Goal: Task Accomplishment & Management: Use online tool/utility

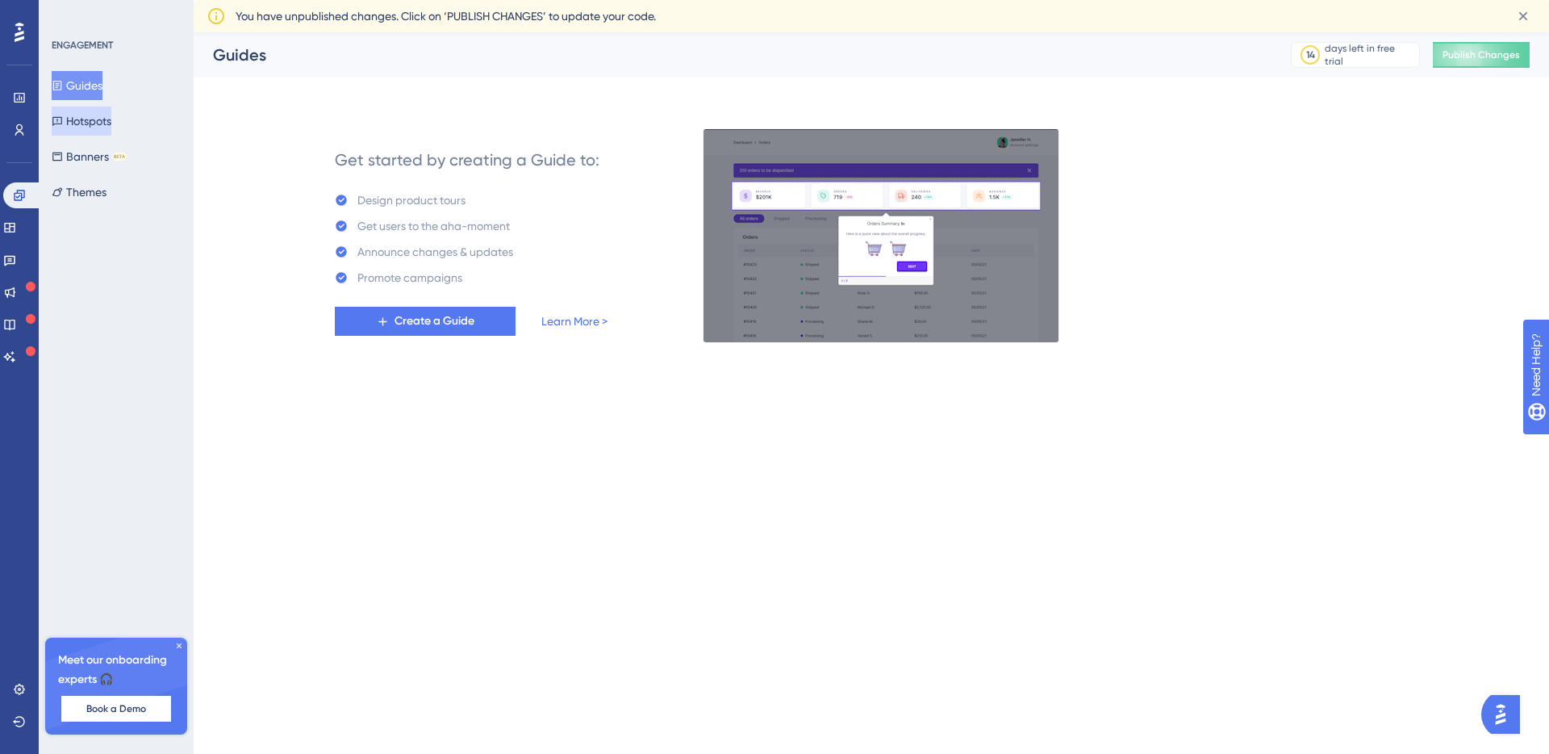
click at [84, 123] on button "Hotspots" at bounding box center [82, 121] width 60 height 29
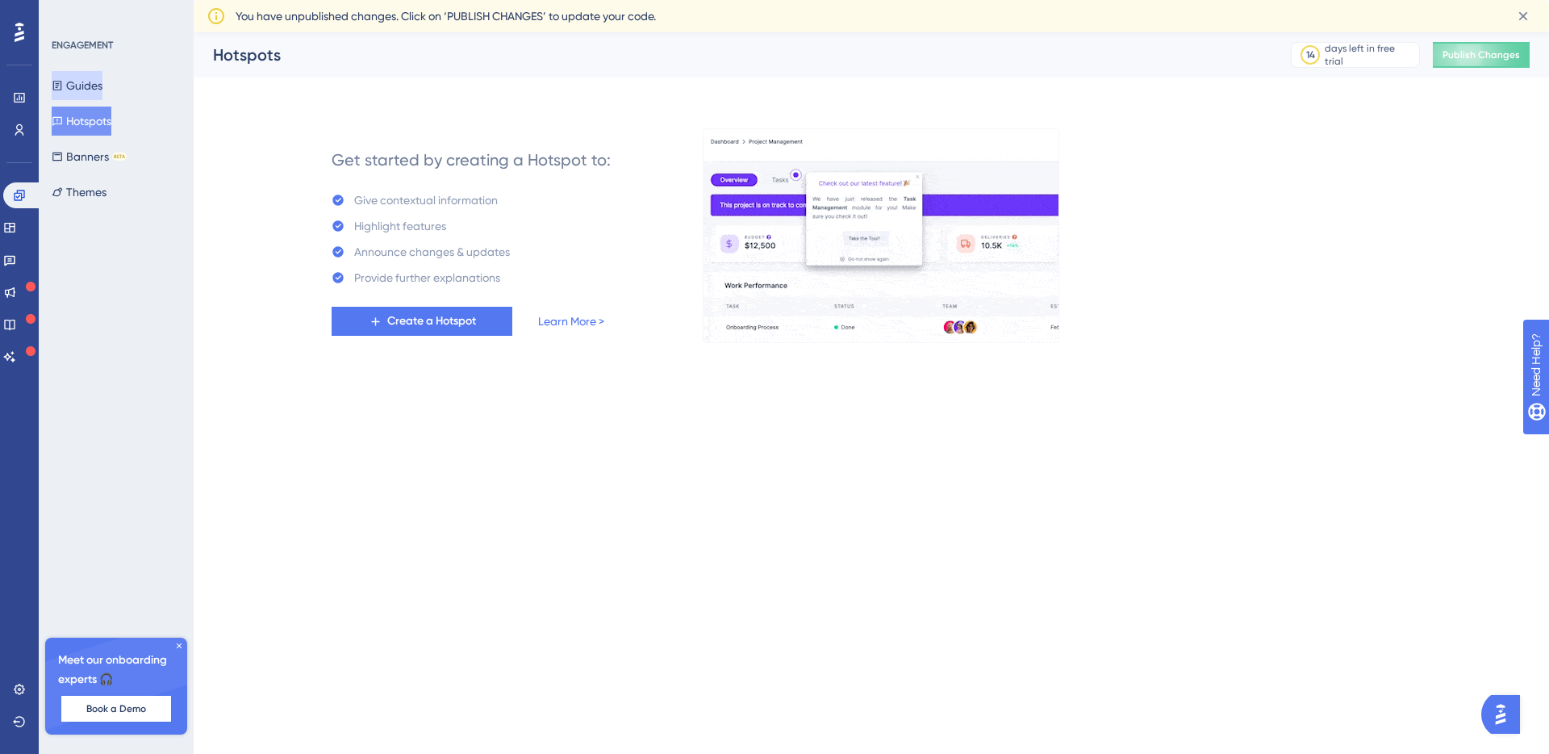
click at [83, 94] on button "Guides" at bounding box center [77, 85] width 51 height 29
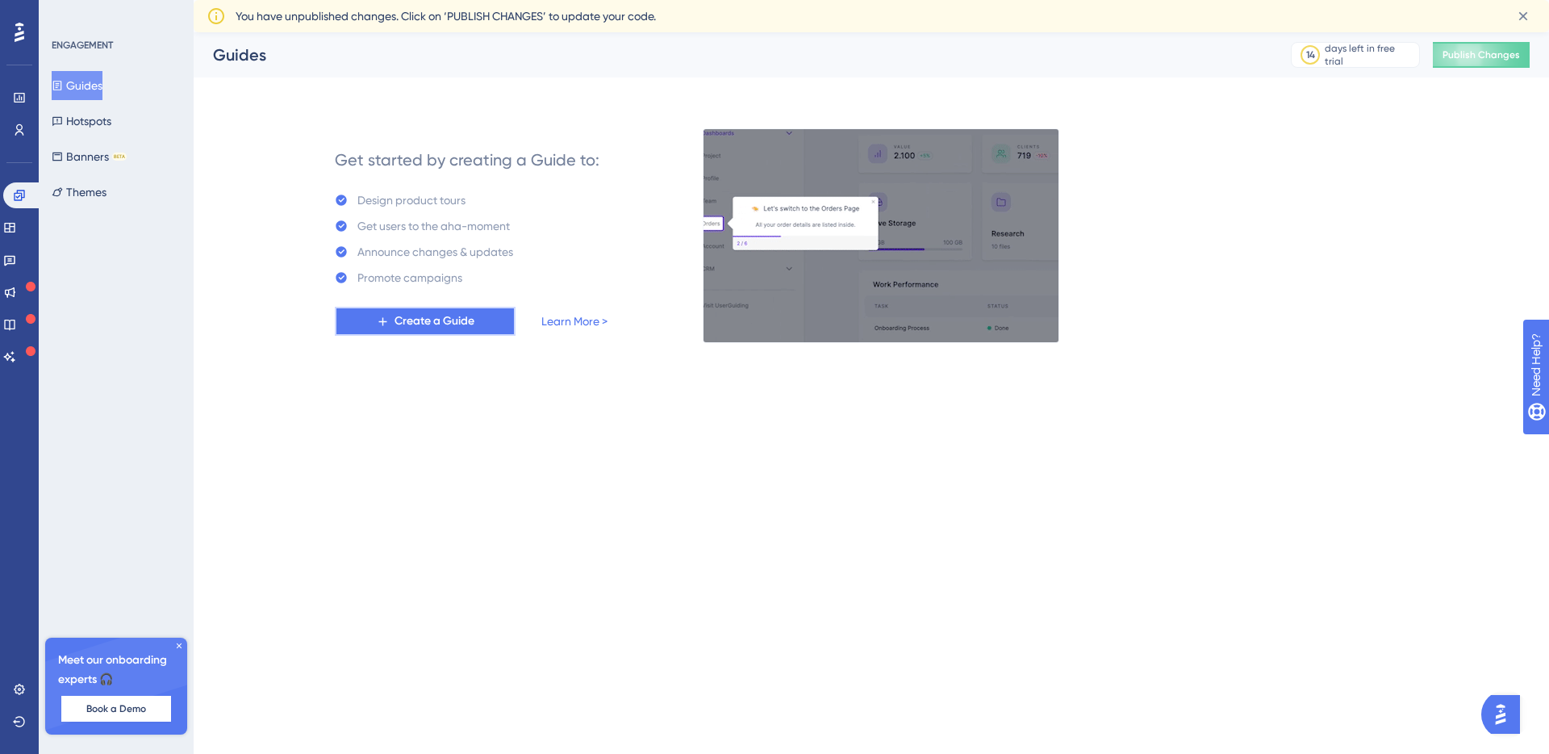
click at [407, 309] on button "Create a Guide" at bounding box center [425, 321] width 181 height 29
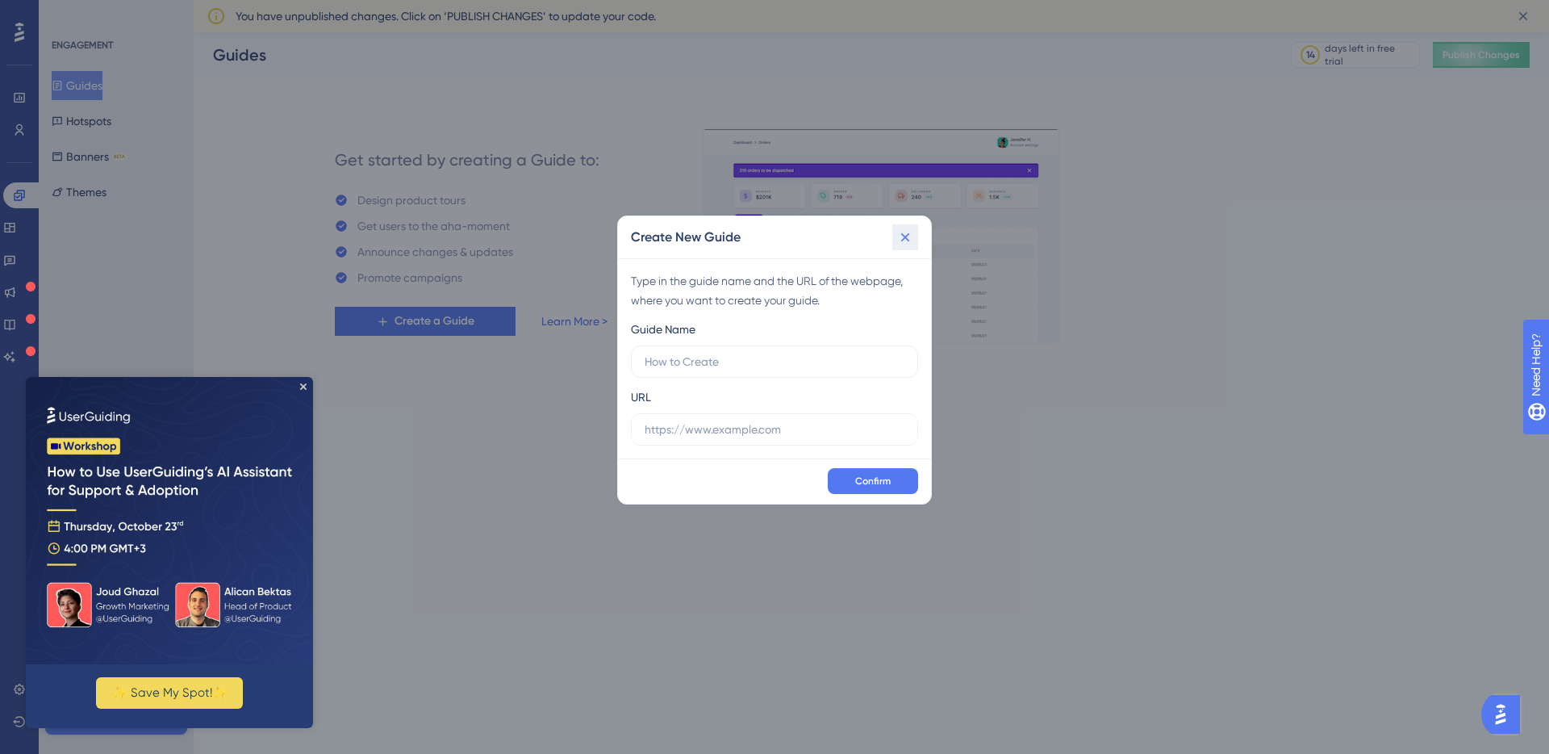
click at [902, 242] on icon at bounding box center [905, 237] width 16 height 16
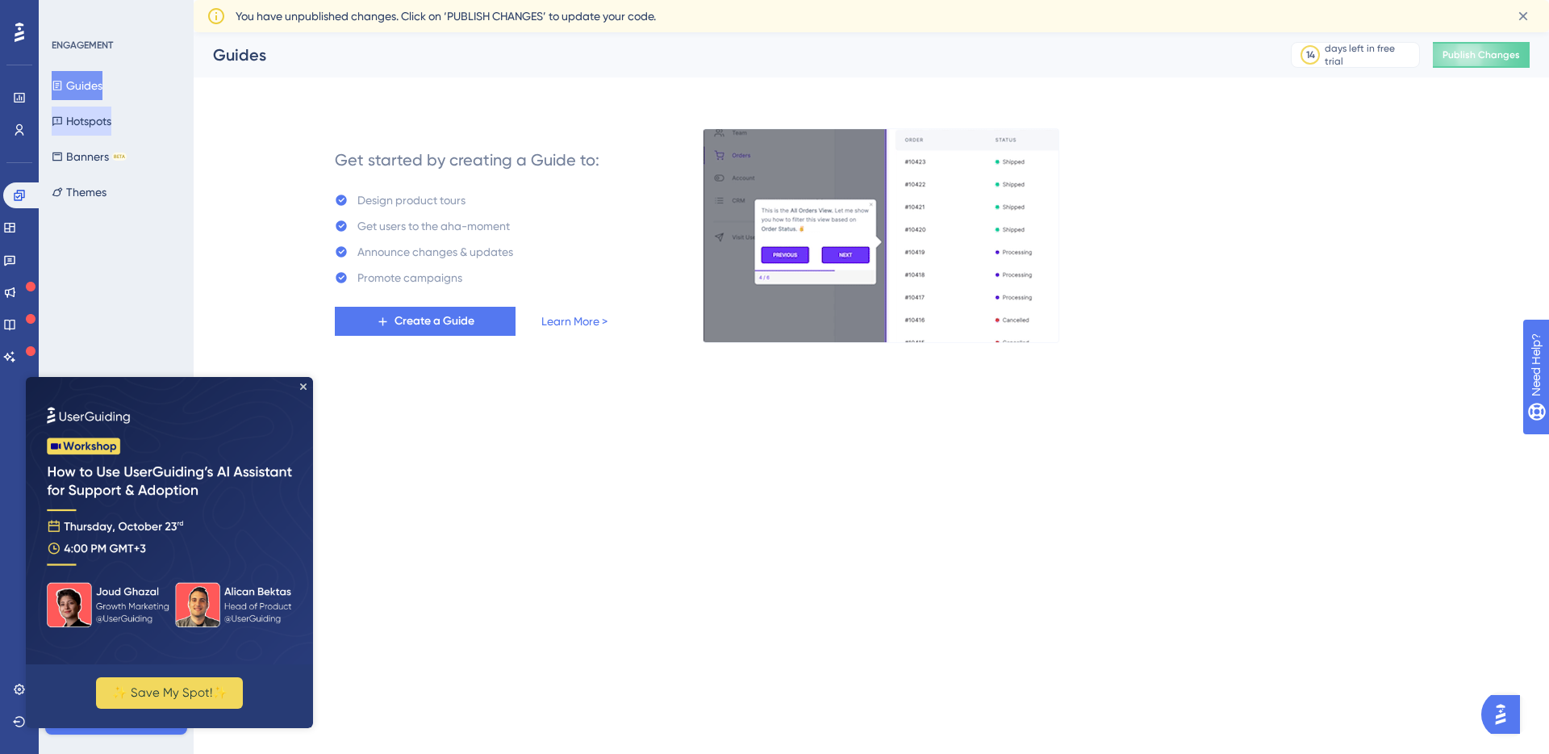
click at [61, 119] on button "Hotspots" at bounding box center [82, 121] width 60 height 29
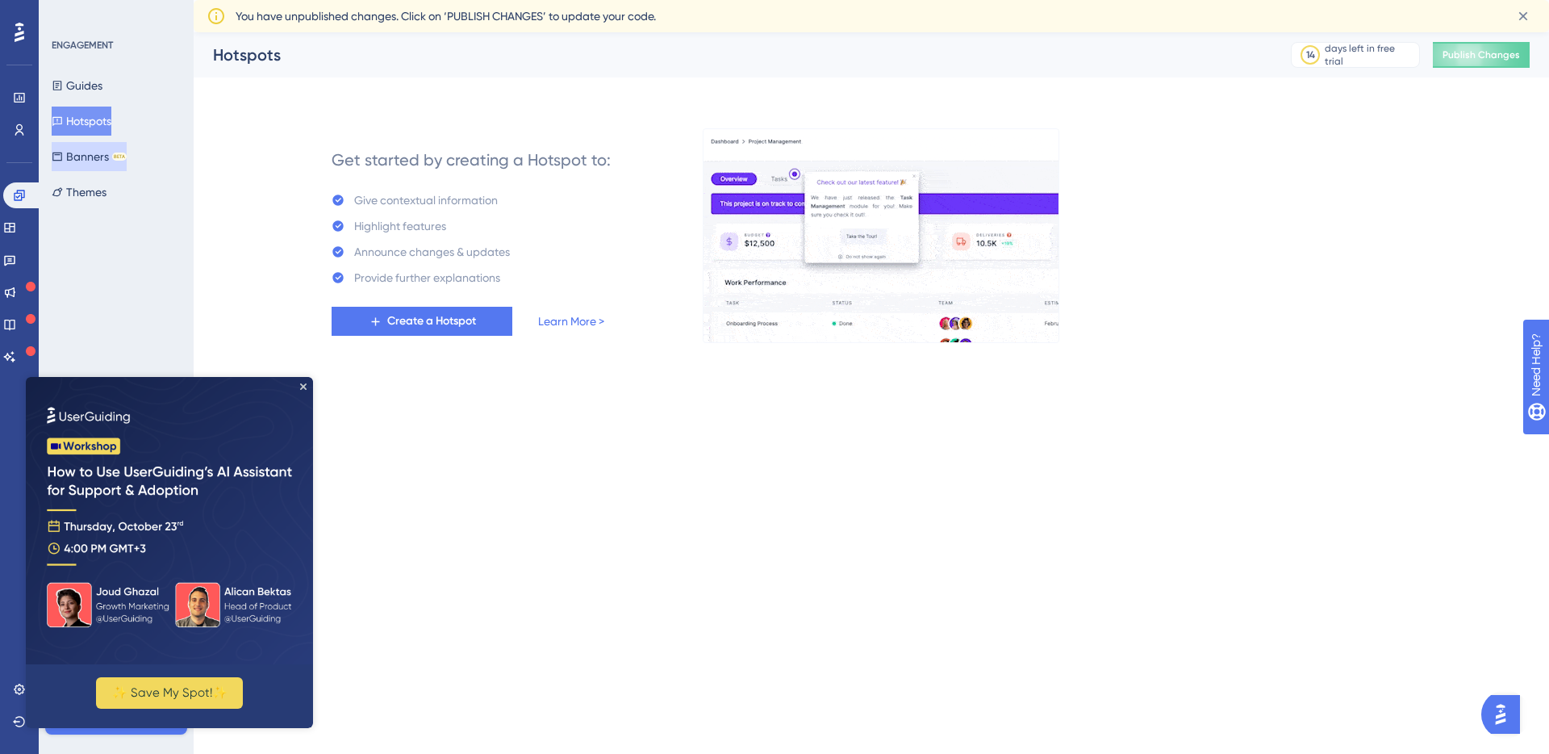
click at [119, 168] on button "Banners BETA" at bounding box center [89, 156] width 75 height 29
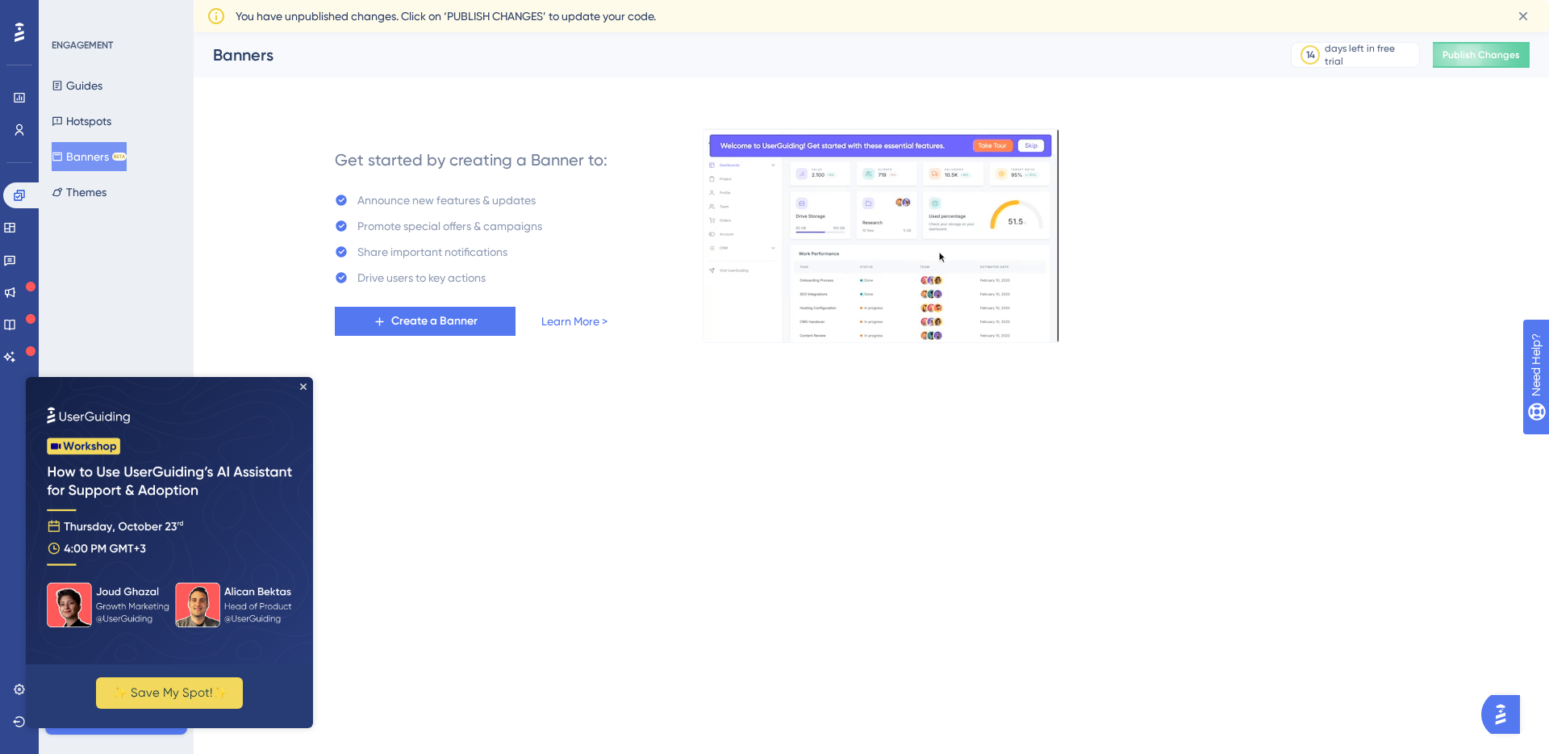
click at [107, 207] on div "ENGAGEMENT Guides Hotspots Banners BETA Themes Meet our onboarding experts 🎧 Bo…" at bounding box center [116, 377] width 155 height 754
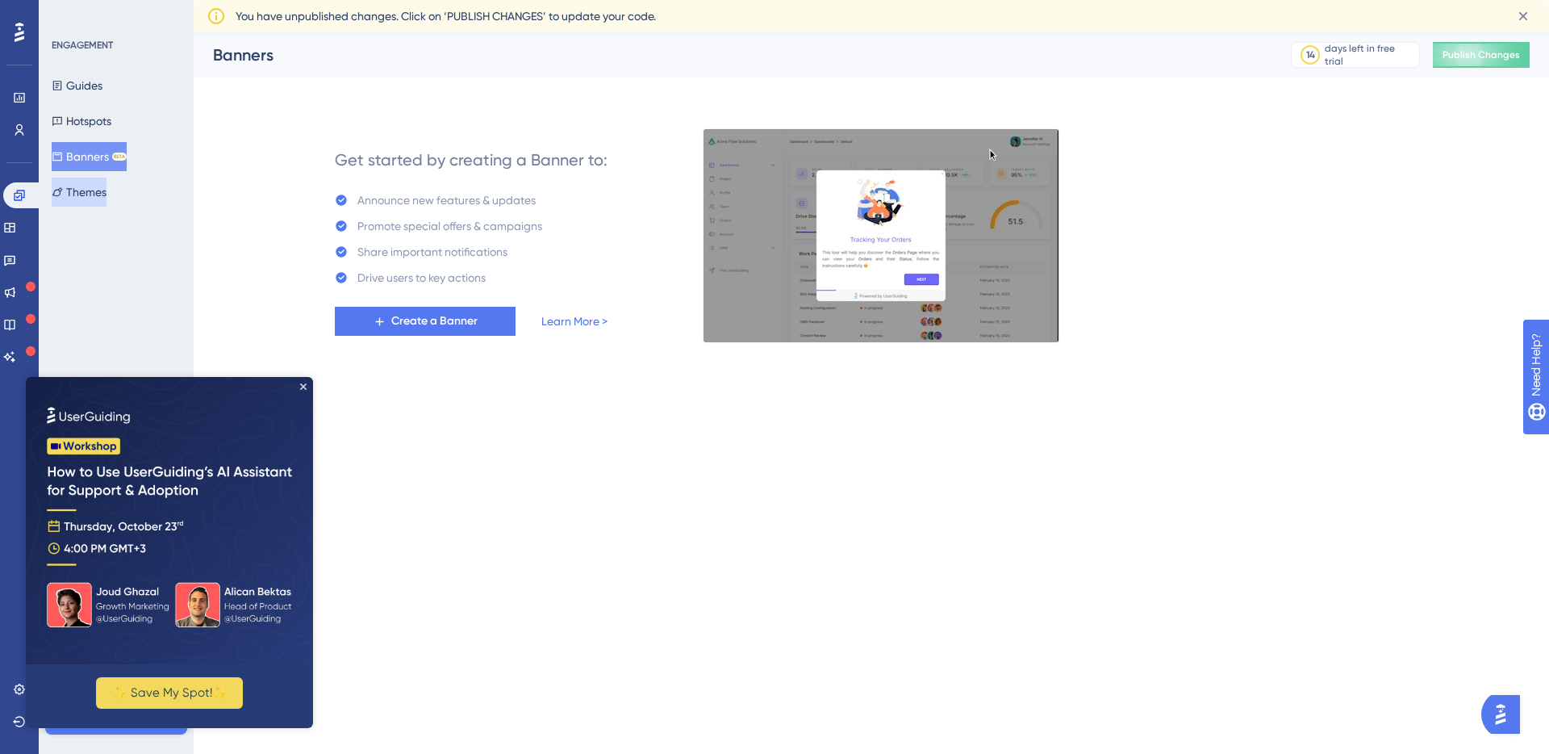
click at [107, 186] on button "Themes" at bounding box center [79, 192] width 55 height 29
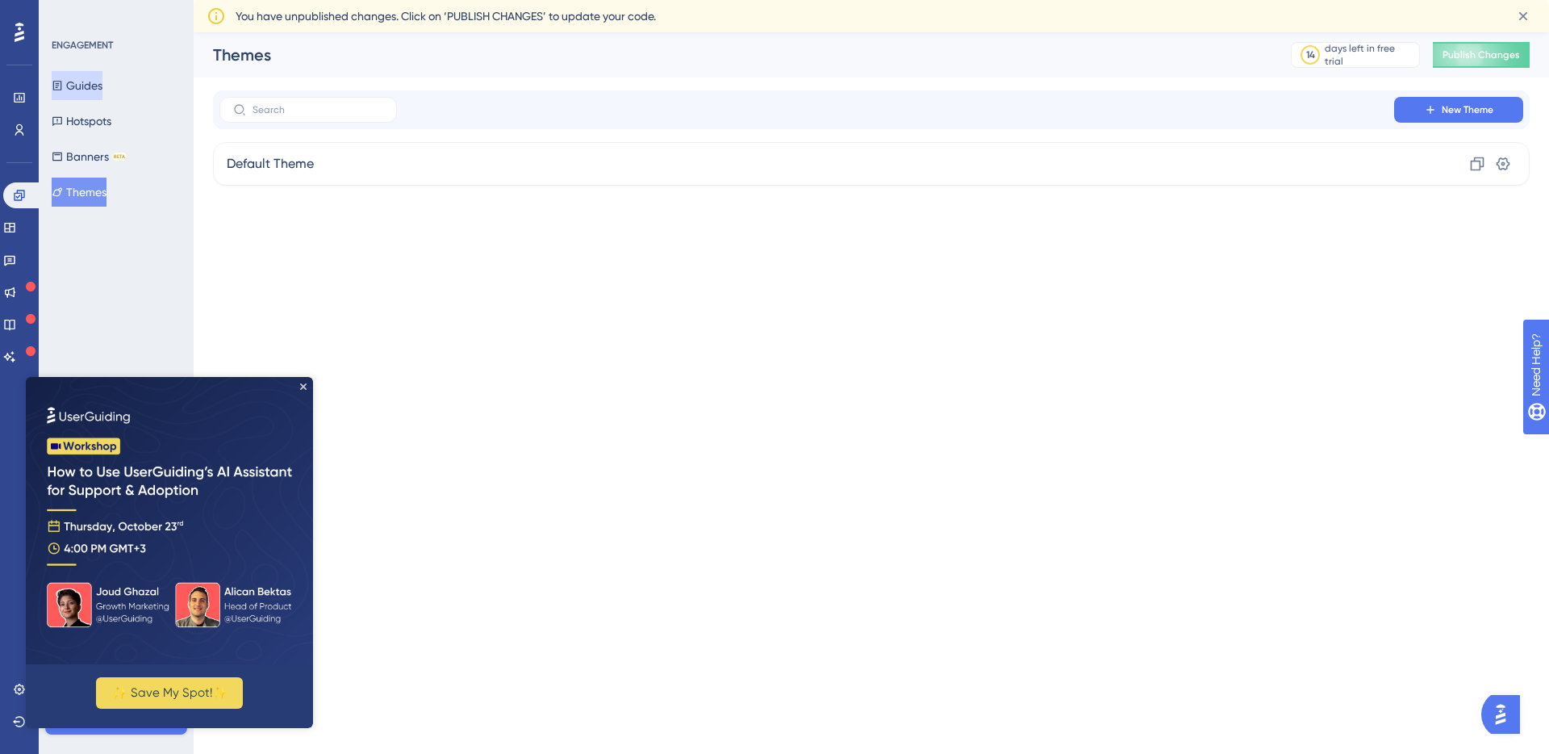
click at [102, 78] on button "Guides" at bounding box center [77, 85] width 51 height 29
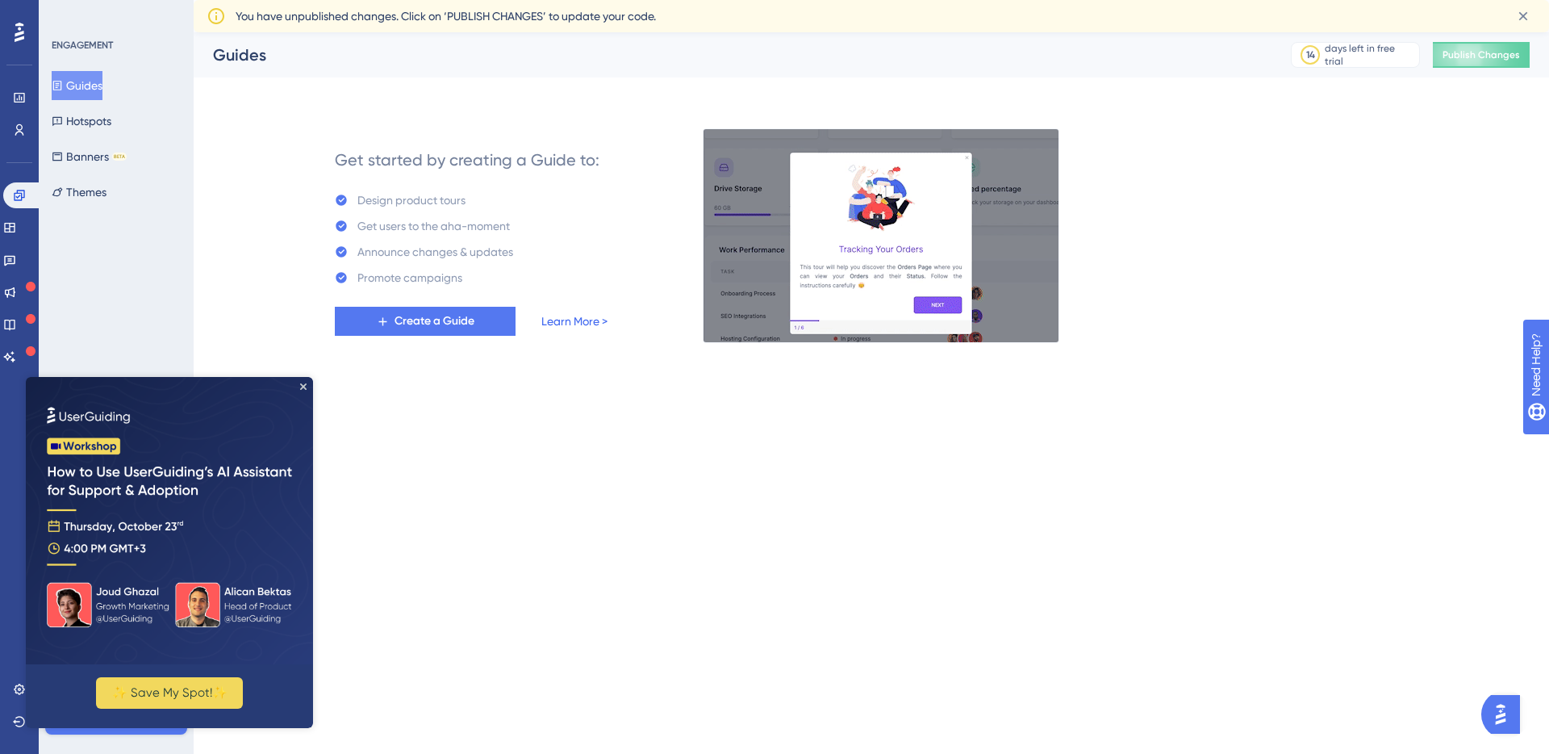
click at [584, 320] on link "Learn More >" at bounding box center [574, 320] width 66 height 19
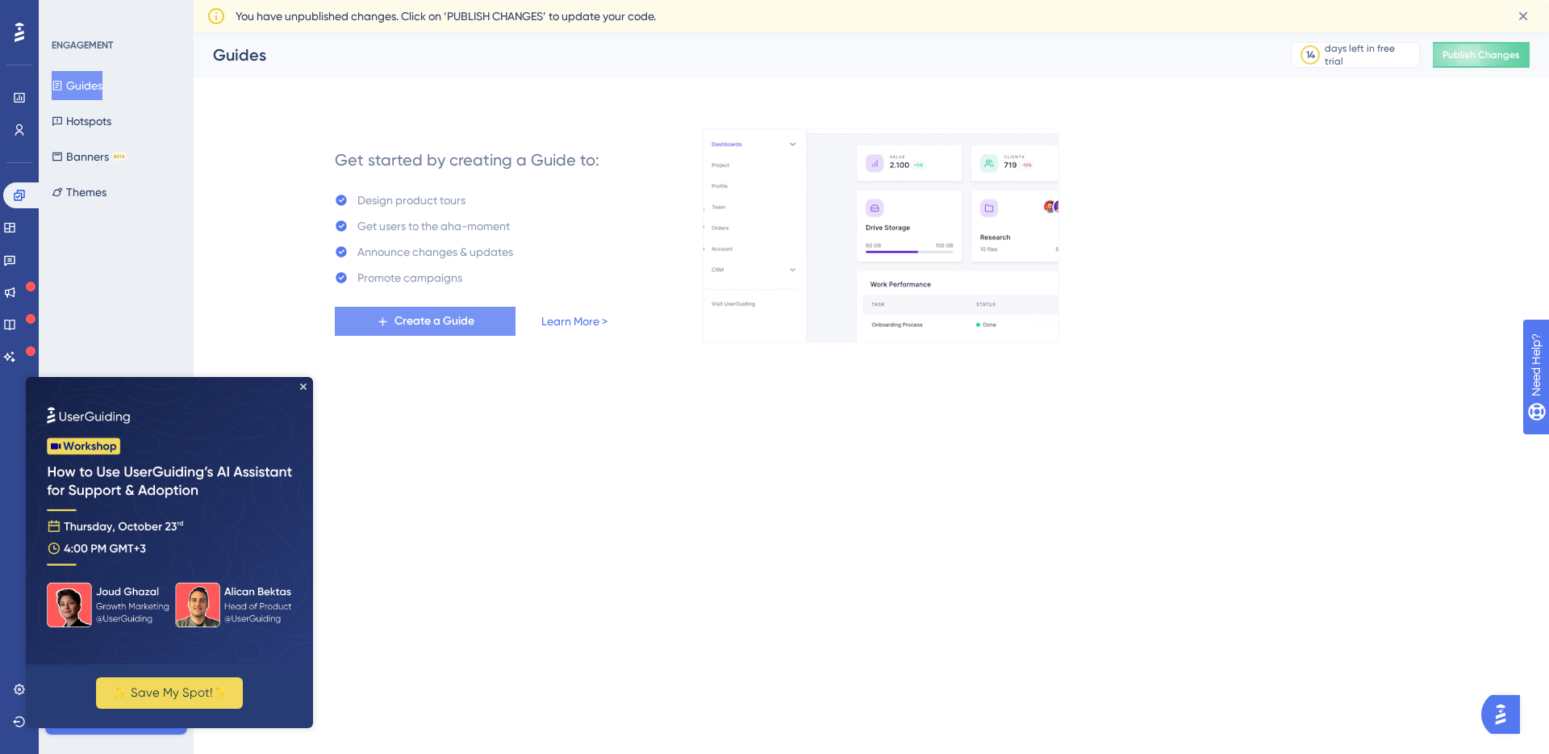
click at [479, 322] on button "Create a Guide" at bounding box center [425, 321] width 181 height 29
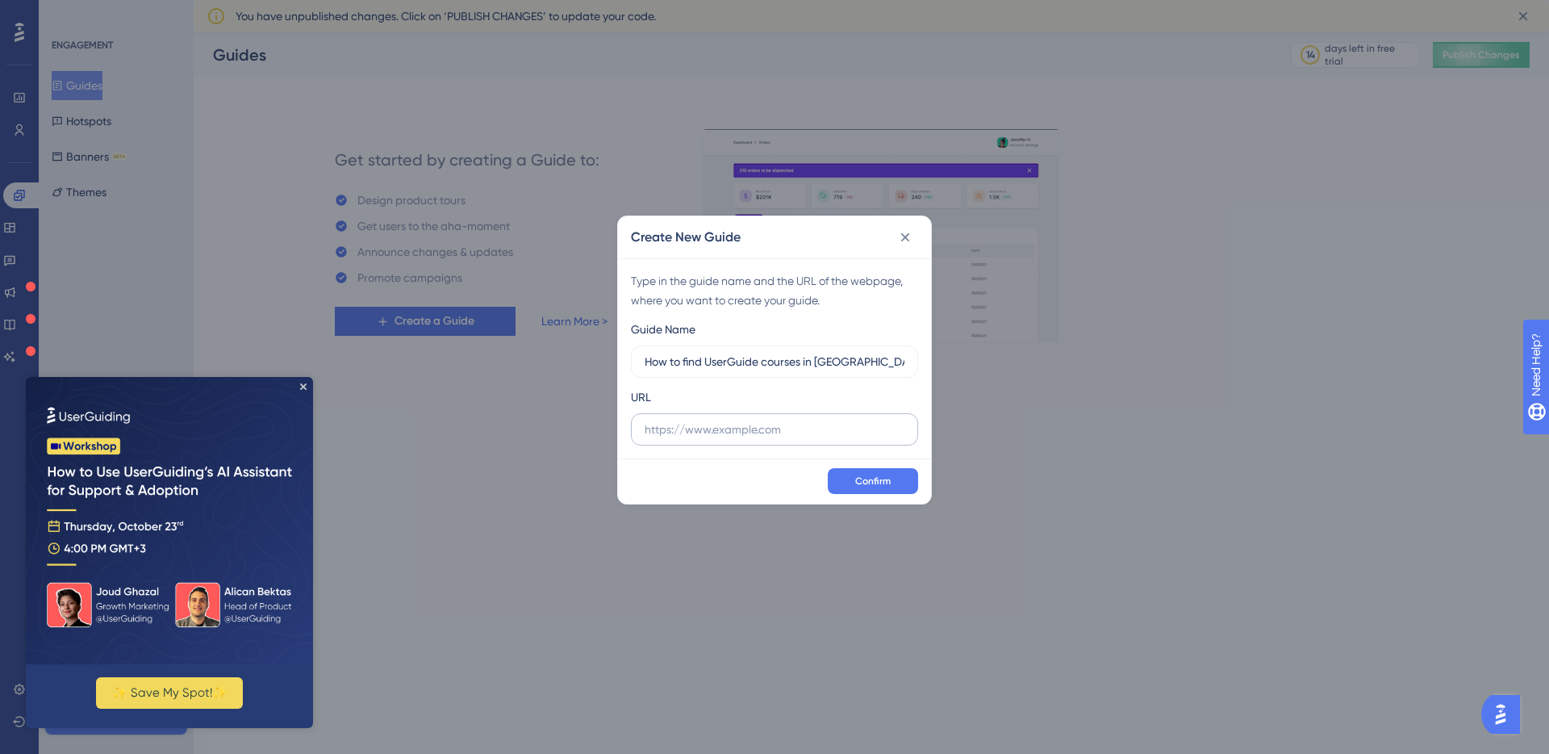
type input "How to find UserGuide courses in [GEOGRAPHIC_DATA]"
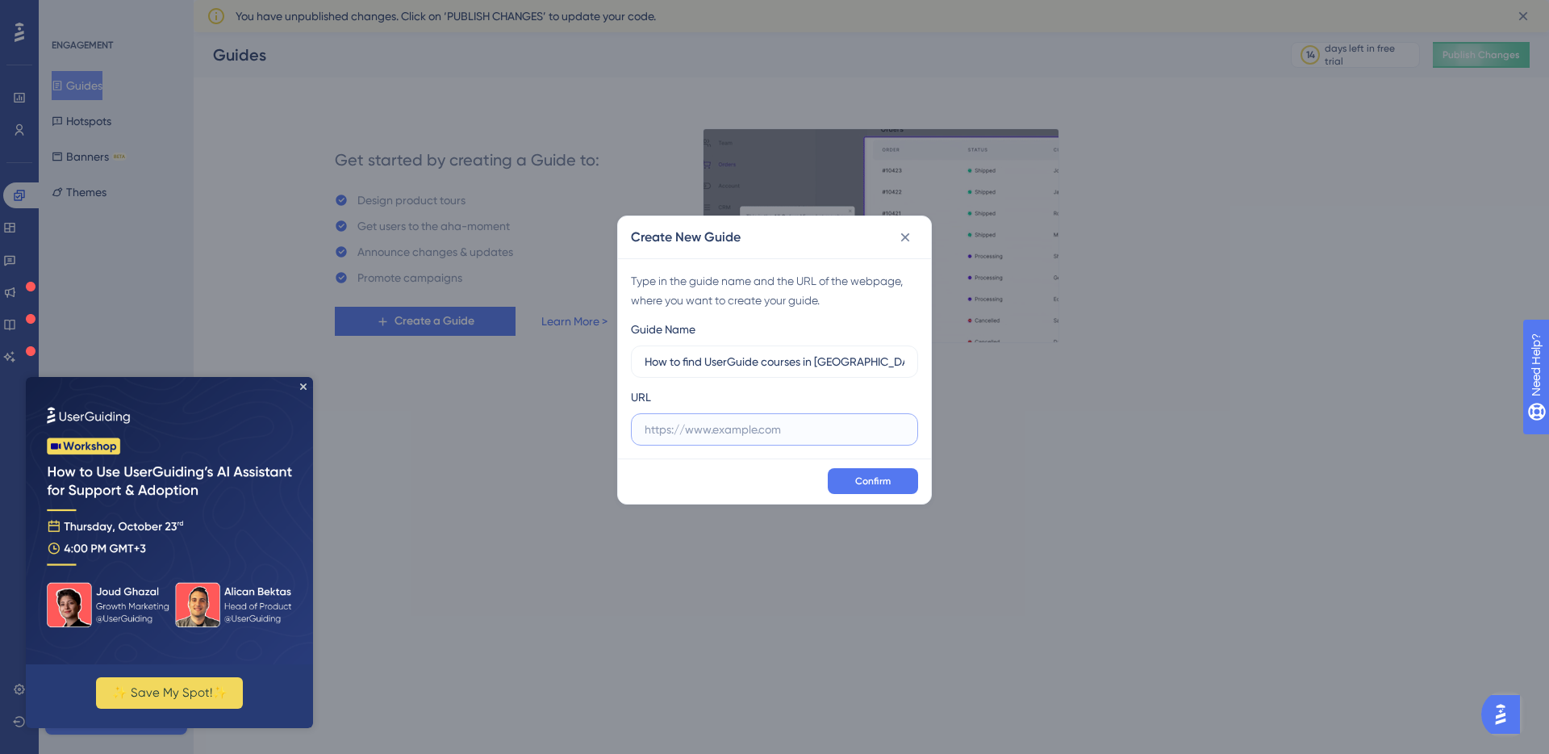
click at [881, 426] on input "text" at bounding box center [775, 429] width 260 height 18
type input "[URL][DOMAIN_NAME]"
